Goal: Task Accomplishment & Management: Use online tool/utility

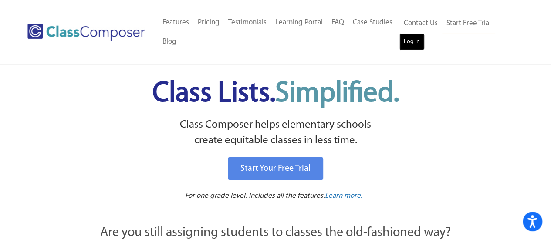
click at [417, 43] on link "Log In" at bounding box center [411, 41] width 25 height 17
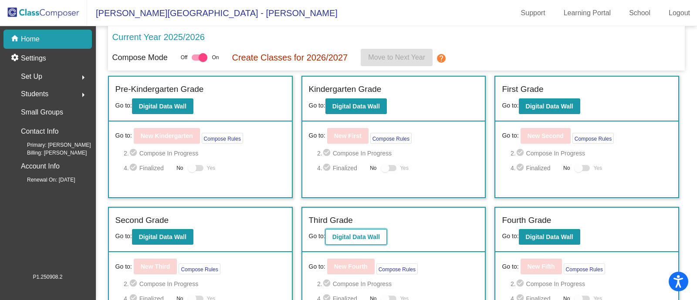
click at [363, 240] on button "Digital Data Wall" at bounding box center [355, 237] width 61 height 16
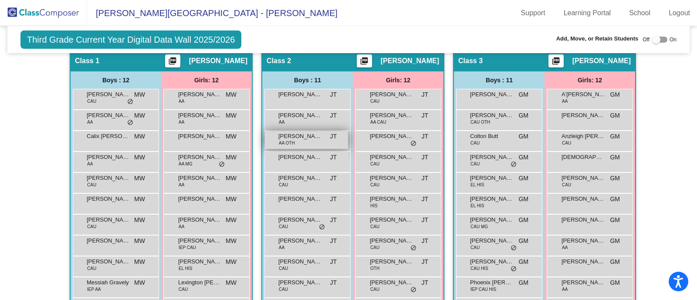
scroll to position [217, 0]
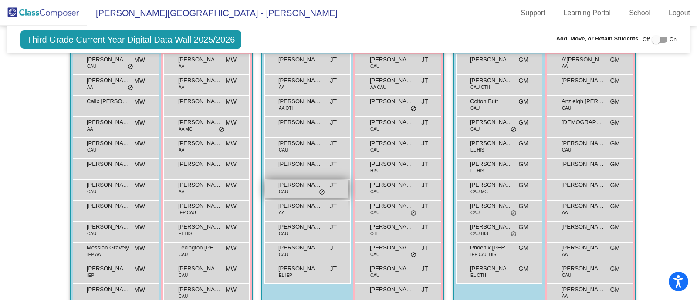
click at [325, 189] on div "[PERSON_NAME] CAU JT lock do_not_disturb_alt" at bounding box center [306, 189] width 83 height 18
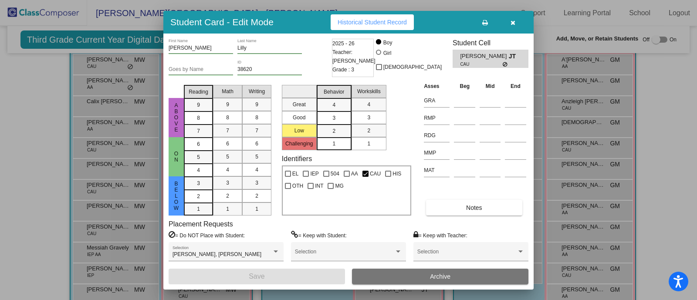
click at [514, 20] on icon "button" at bounding box center [513, 23] width 5 height 6
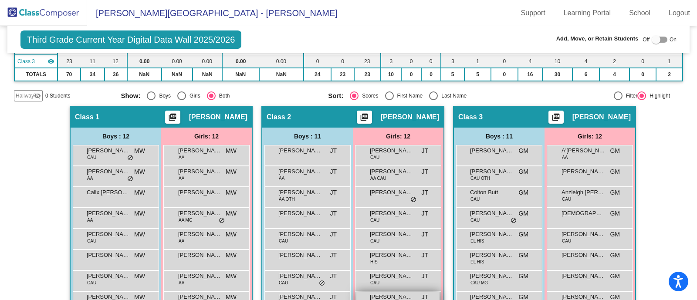
scroll to position [108, 0]
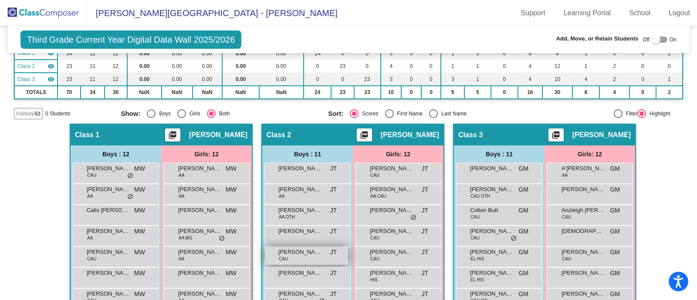
click at [295, 256] on div "[PERSON_NAME] CAU JT lock do_not_disturb_alt" at bounding box center [306, 256] width 83 height 18
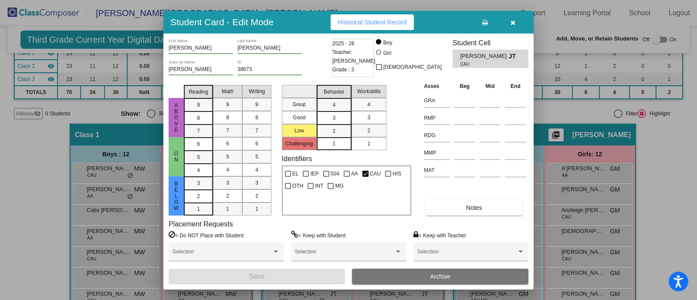
click at [515, 19] on span "button" at bounding box center [513, 22] width 5 height 7
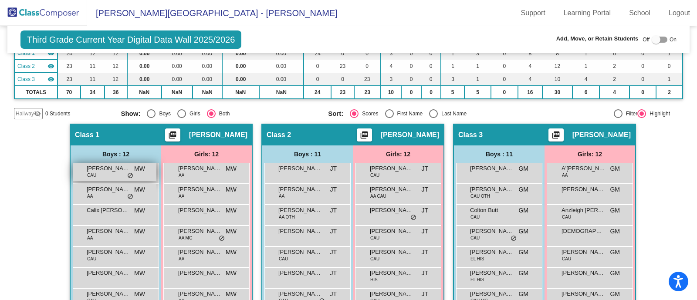
click at [100, 175] on div "Aaron Hardy CAU MW lock do_not_disturb_alt" at bounding box center [114, 172] width 83 height 18
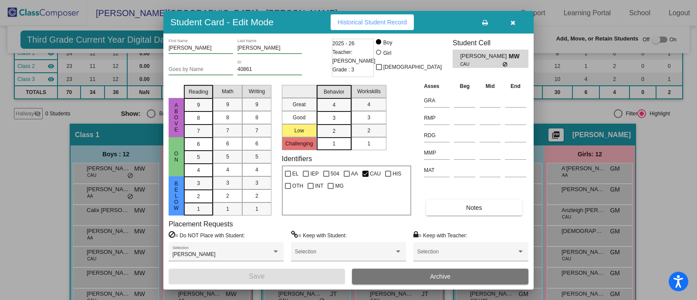
click at [514, 20] on icon "button" at bounding box center [513, 23] width 5 height 6
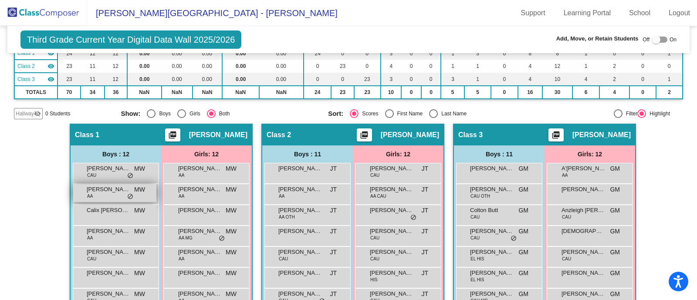
click at [93, 195] on div "Armel Franklin AA MW lock do_not_disturb_alt" at bounding box center [114, 193] width 83 height 18
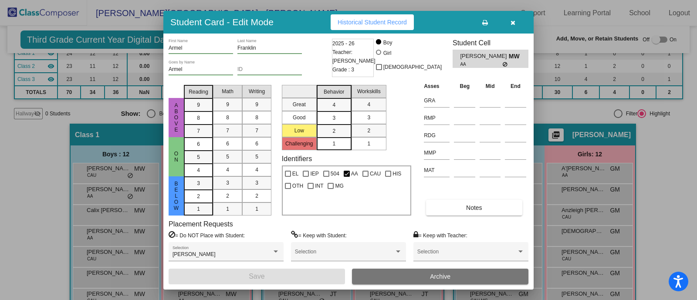
click at [514, 21] on icon "button" at bounding box center [513, 23] width 5 height 6
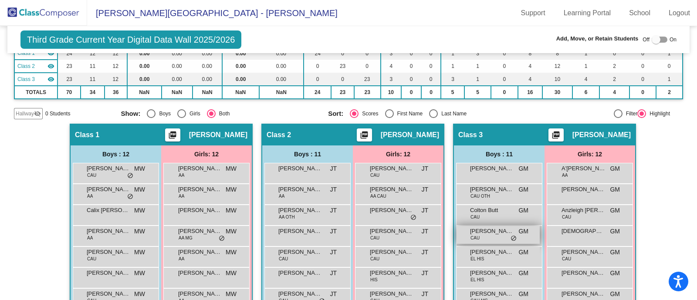
click at [511, 235] on span "do_not_disturb_alt" at bounding box center [514, 238] width 6 height 7
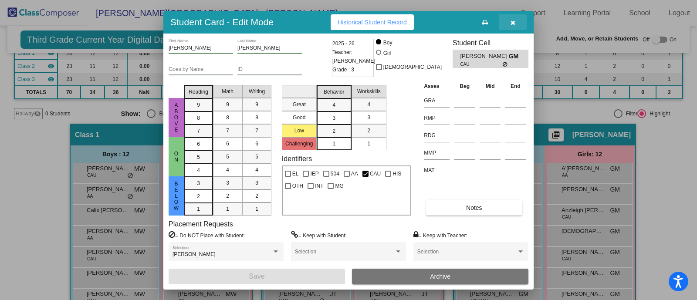
click at [512, 21] on icon "button" at bounding box center [513, 23] width 5 height 6
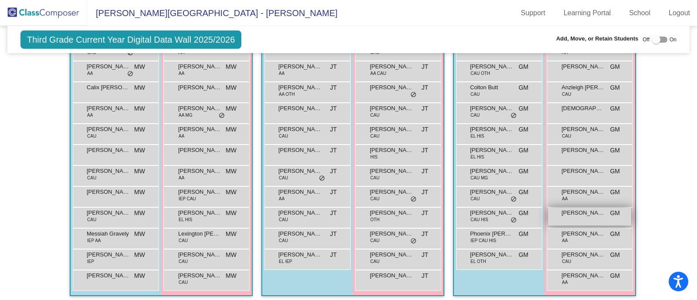
scroll to position [235, 0]
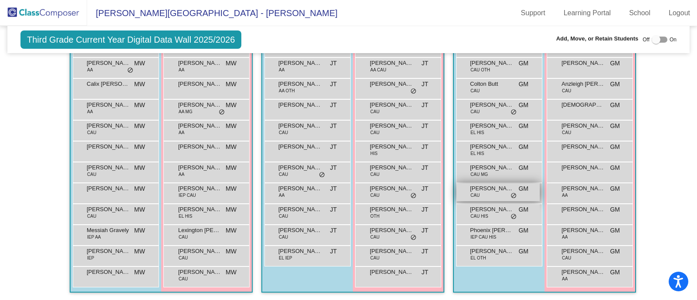
click at [501, 194] on div "Mason Barber CAU GM lock do_not_disturb_alt" at bounding box center [498, 192] width 83 height 18
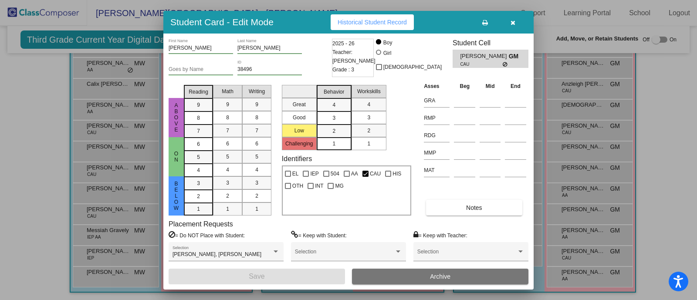
click at [511, 21] on icon "button" at bounding box center [513, 23] width 5 height 6
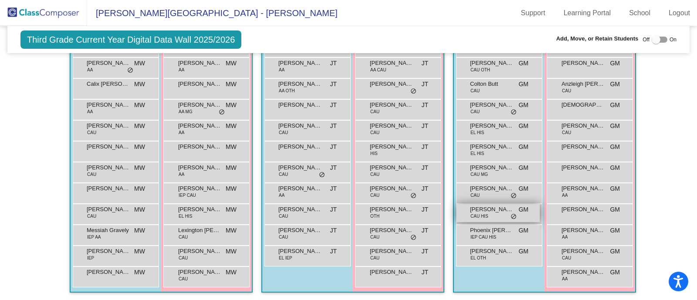
click at [503, 217] on div "Noah Viera CAU HIS GM lock do_not_disturb_alt" at bounding box center [498, 213] width 83 height 18
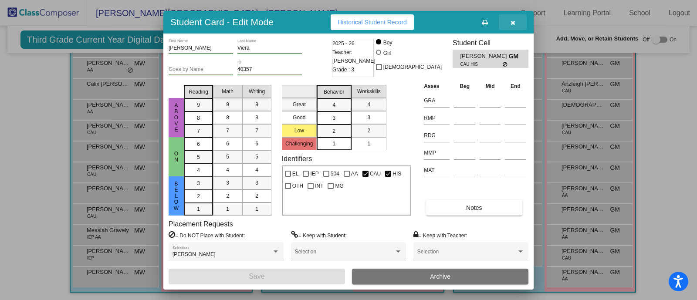
click at [511, 20] on icon "button" at bounding box center [513, 23] width 5 height 6
